Goal: Find specific page/section: Find specific page/section

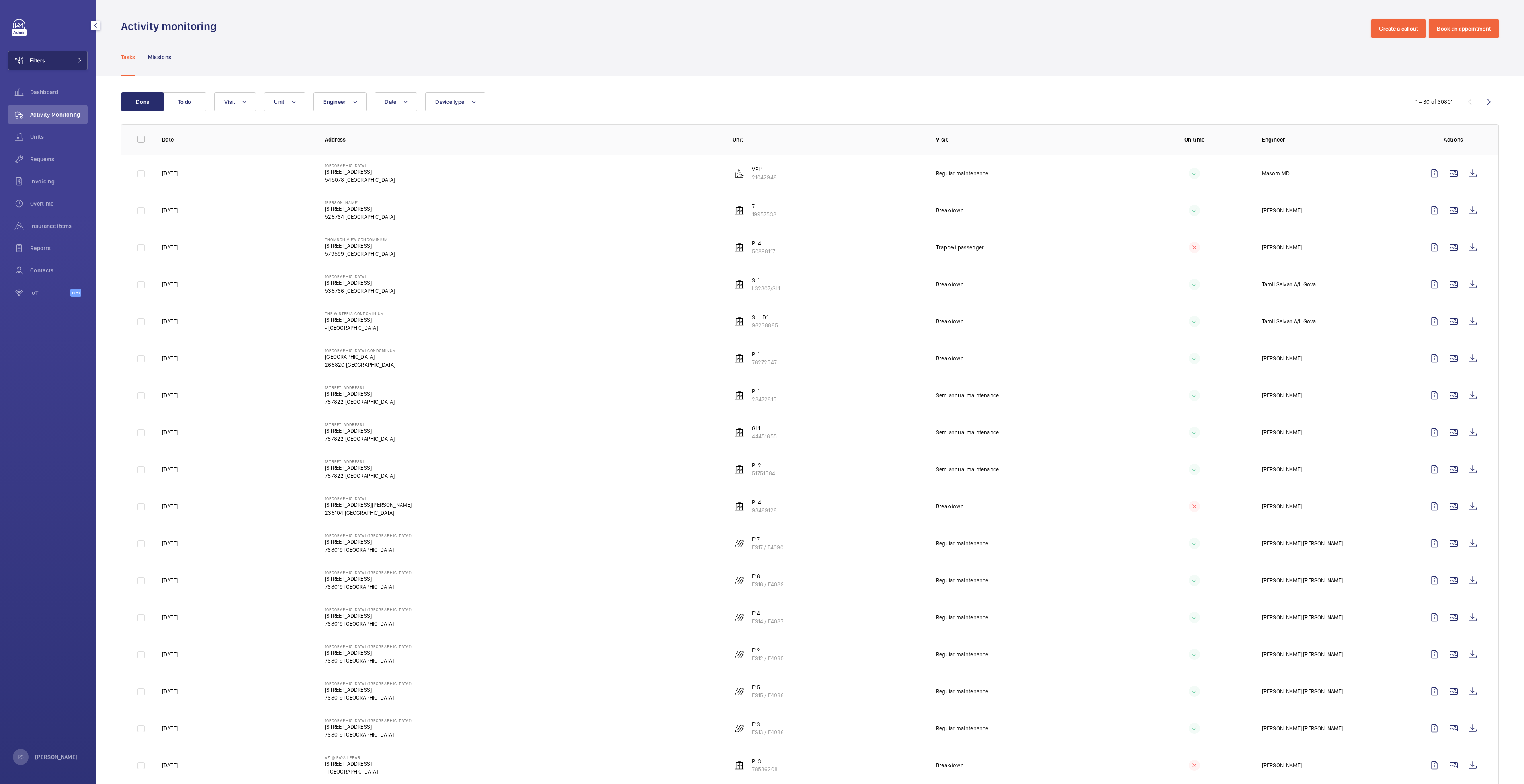
click at [79, 59] on mat-icon at bounding box center [80, 60] width 5 height 5
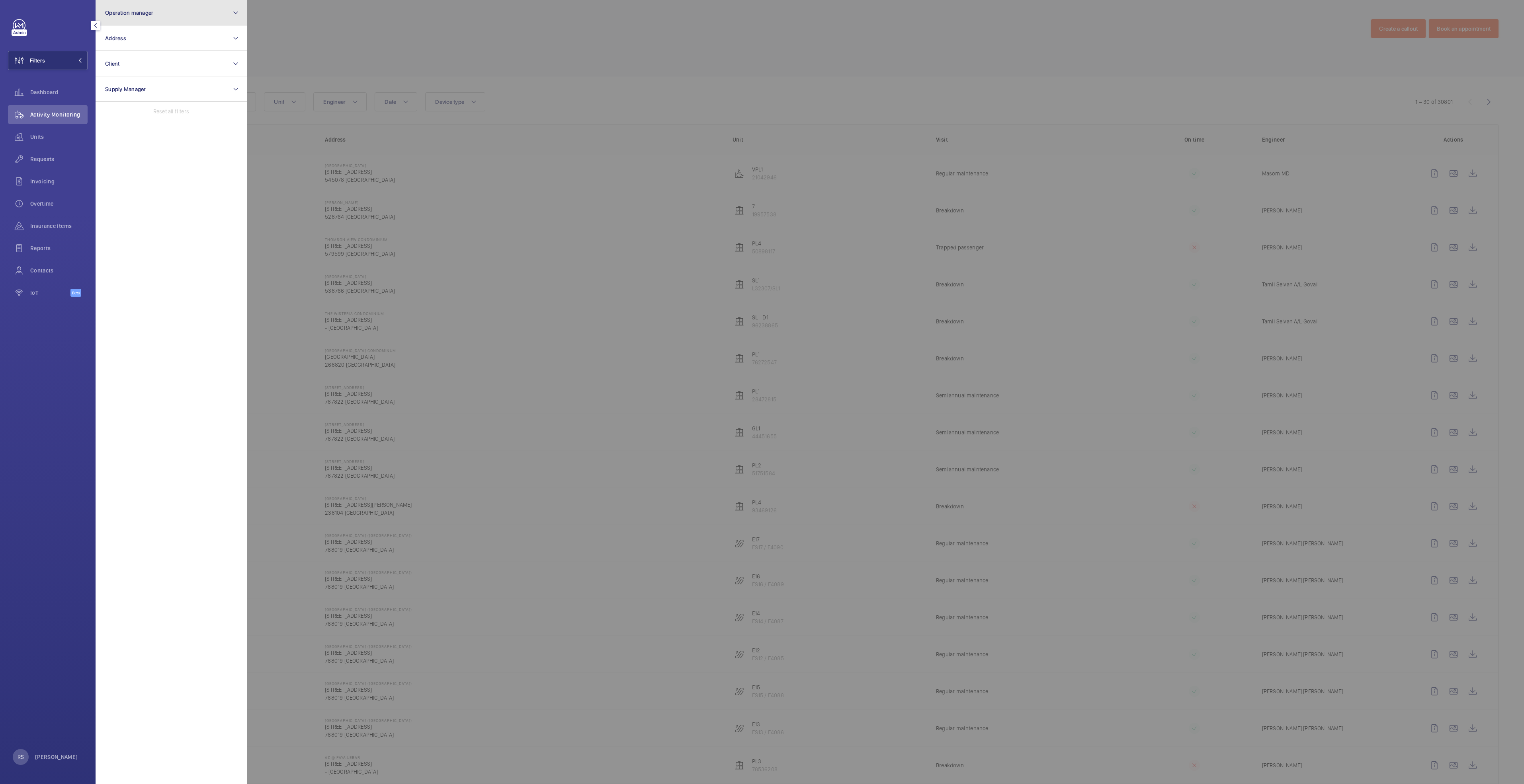
click at [160, 18] on button "Operation manager" at bounding box center [172, 12] width 151 height 25
click at [146, 86] on span "[PERSON_NAME]" at bounding box center [172, 83] width 109 height 8
click at [115, 86] on input "[PERSON_NAME]" at bounding box center [107, 83] width 16 height 16
checkbox input "true"
click at [324, 51] on div at bounding box center [1009, 392] width 1524 height 784
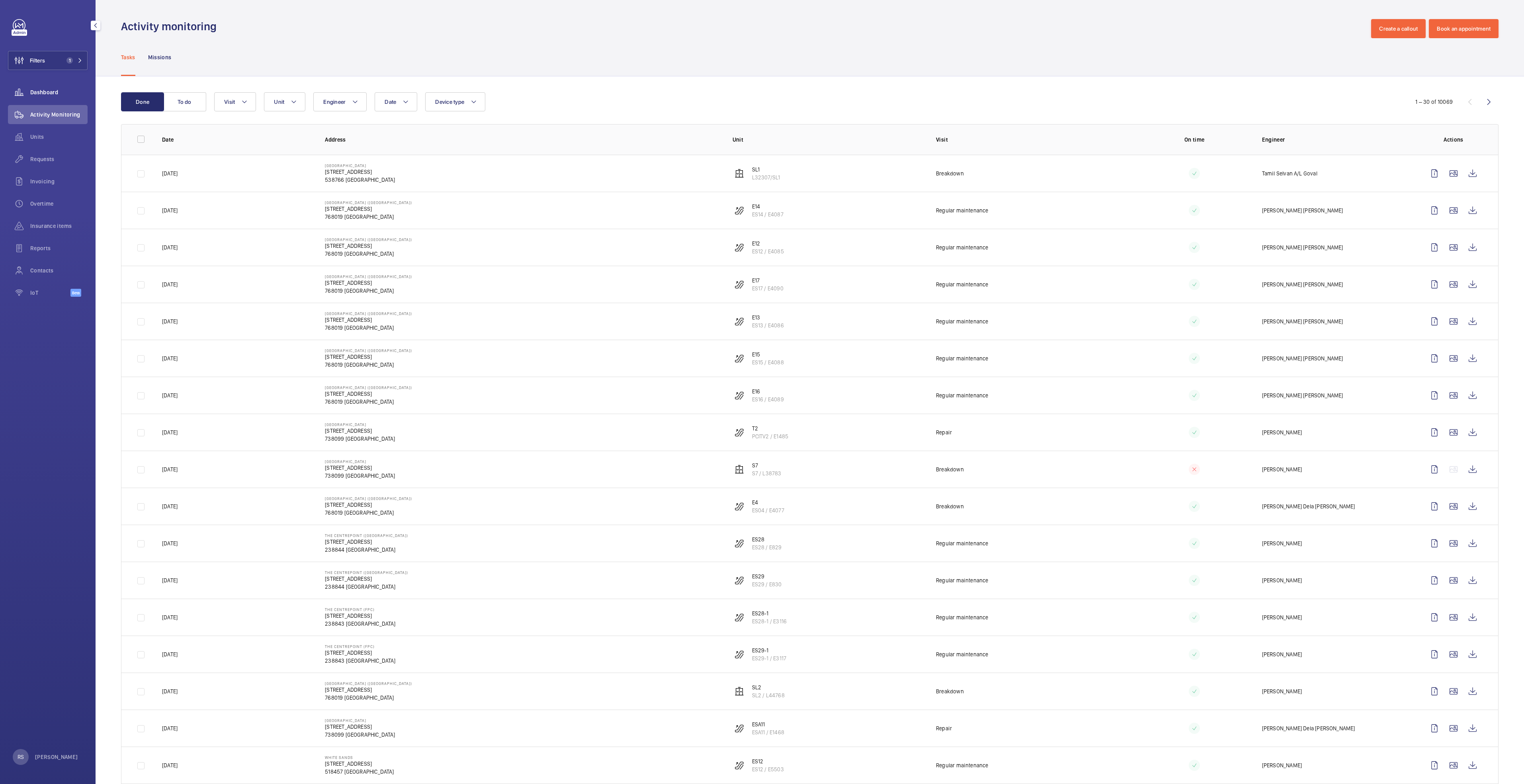
click at [47, 92] on span "Dashboard" at bounding box center [59, 92] width 57 height 8
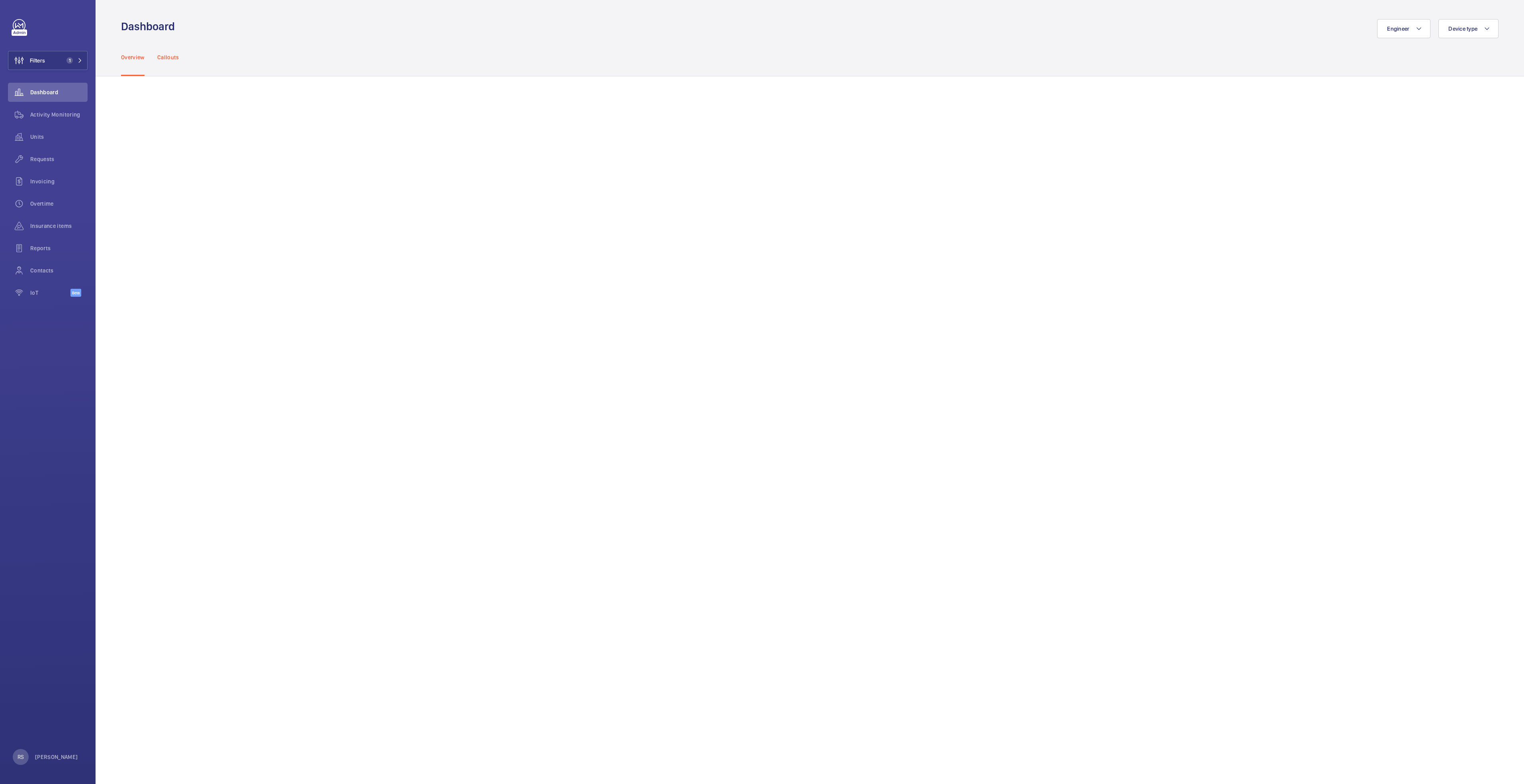
click at [175, 58] on p "Callouts" at bounding box center [168, 57] width 22 height 8
click at [47, 115] on span "Activity Monitoring" at bounding box center [59, 114] width 57 height 8
